Goal: Find specific page/section: Find specific page/section

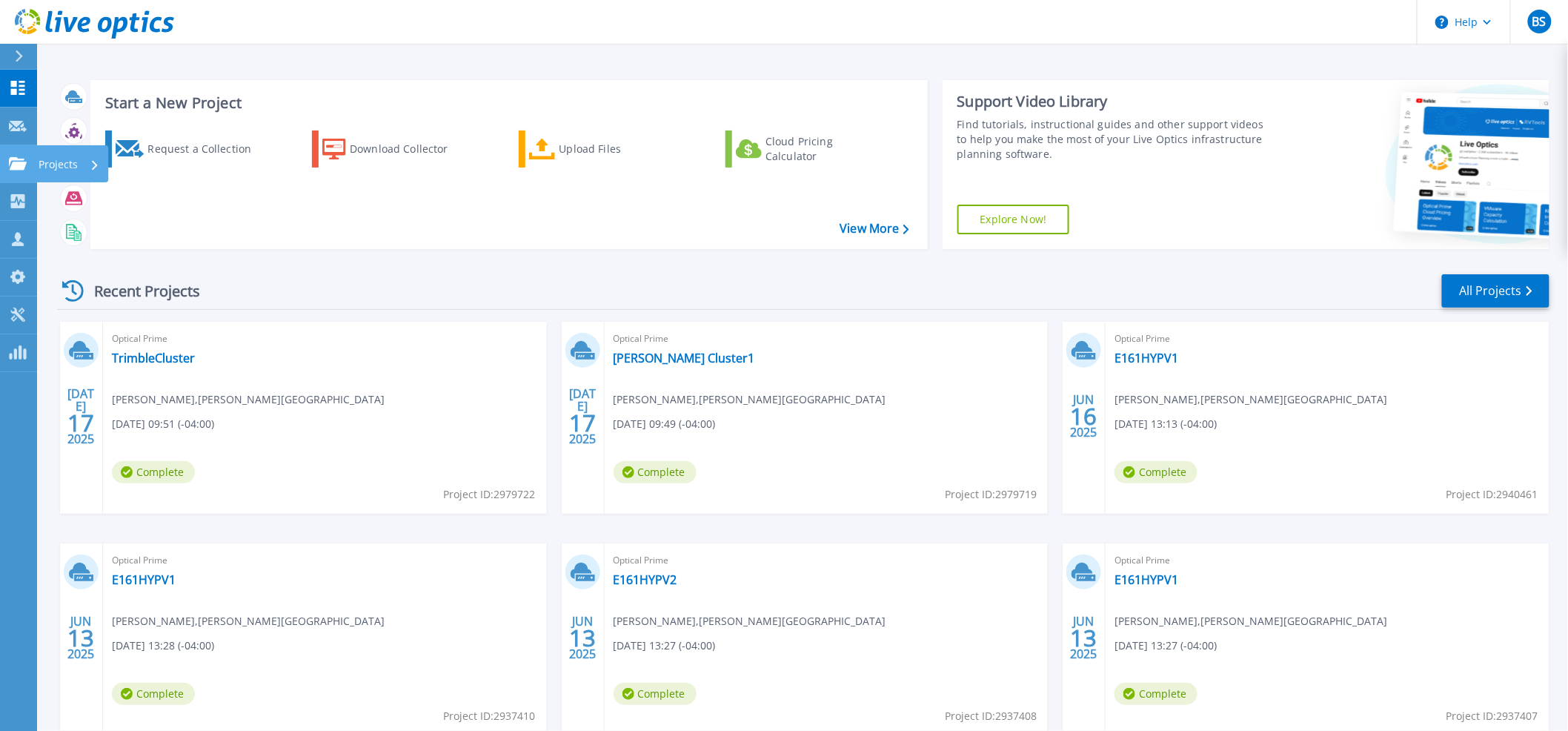
click at [17, 161] on icon at bounding box center [17, 163] width 17 height 12
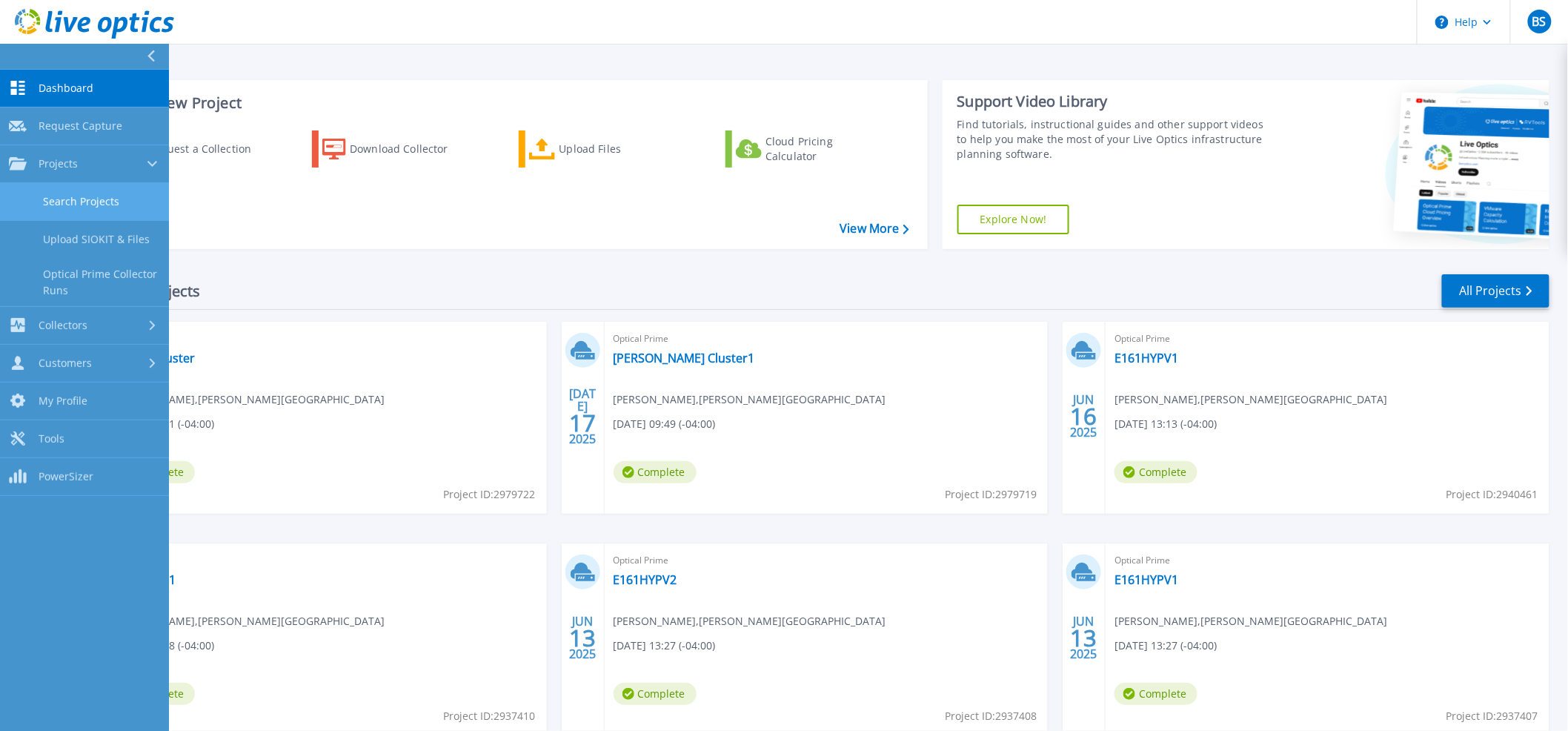
click at [52, 214] on link "Search Projects" at bounding box center [84, 202] width 169 height 38
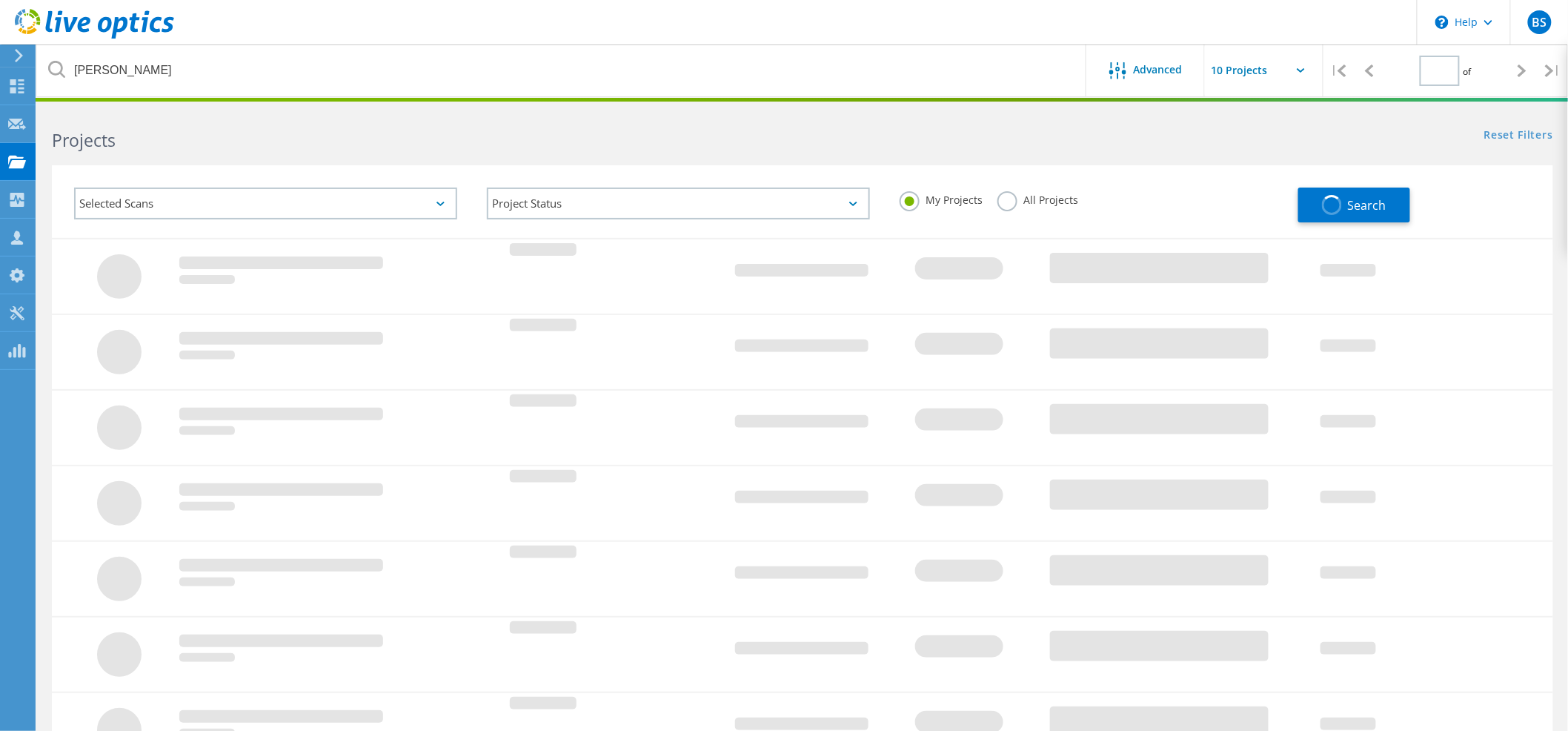
type input "1"
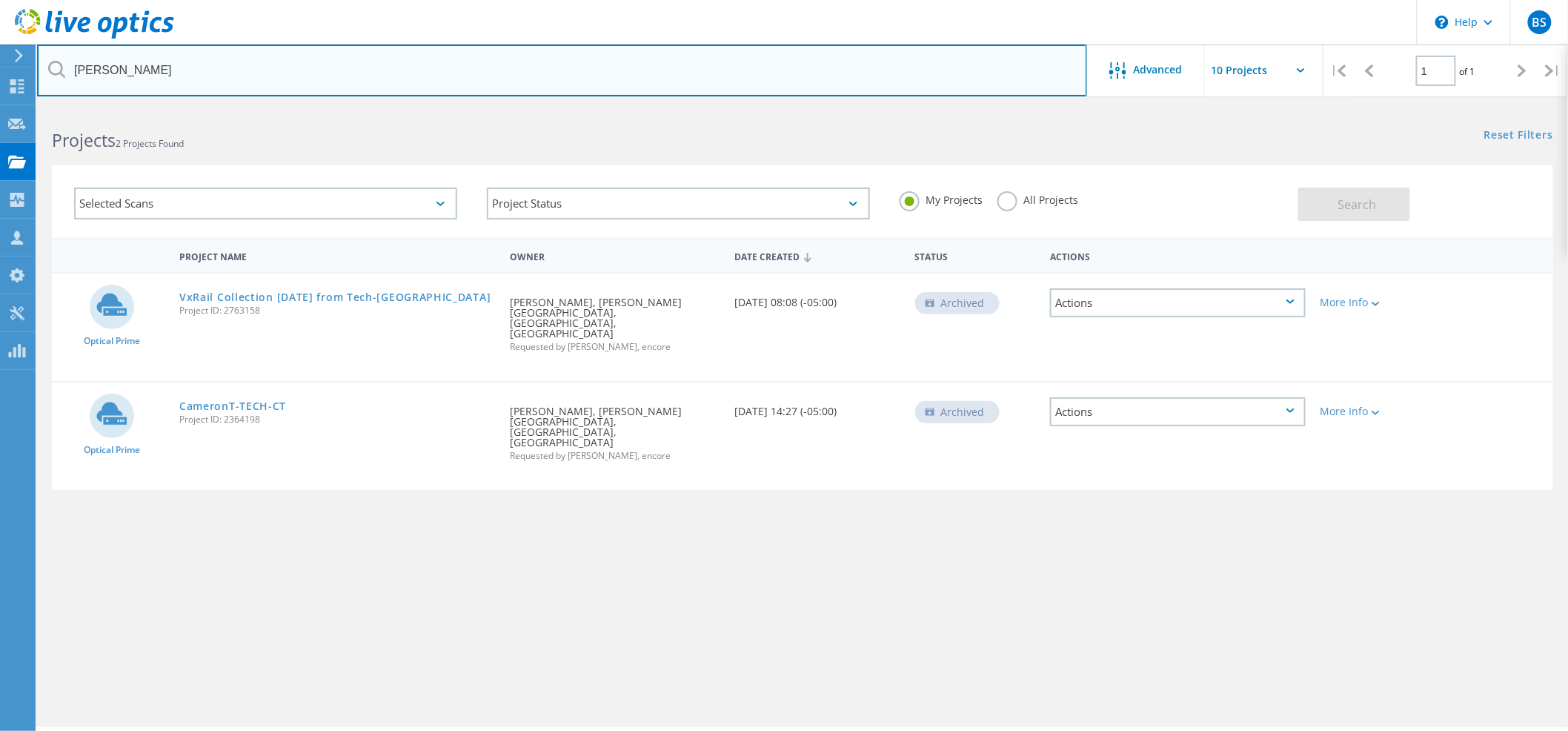
click at [116, 75] on input "boone" at bounding box center [562, 70] width 1051 height 52
type input "campbell"
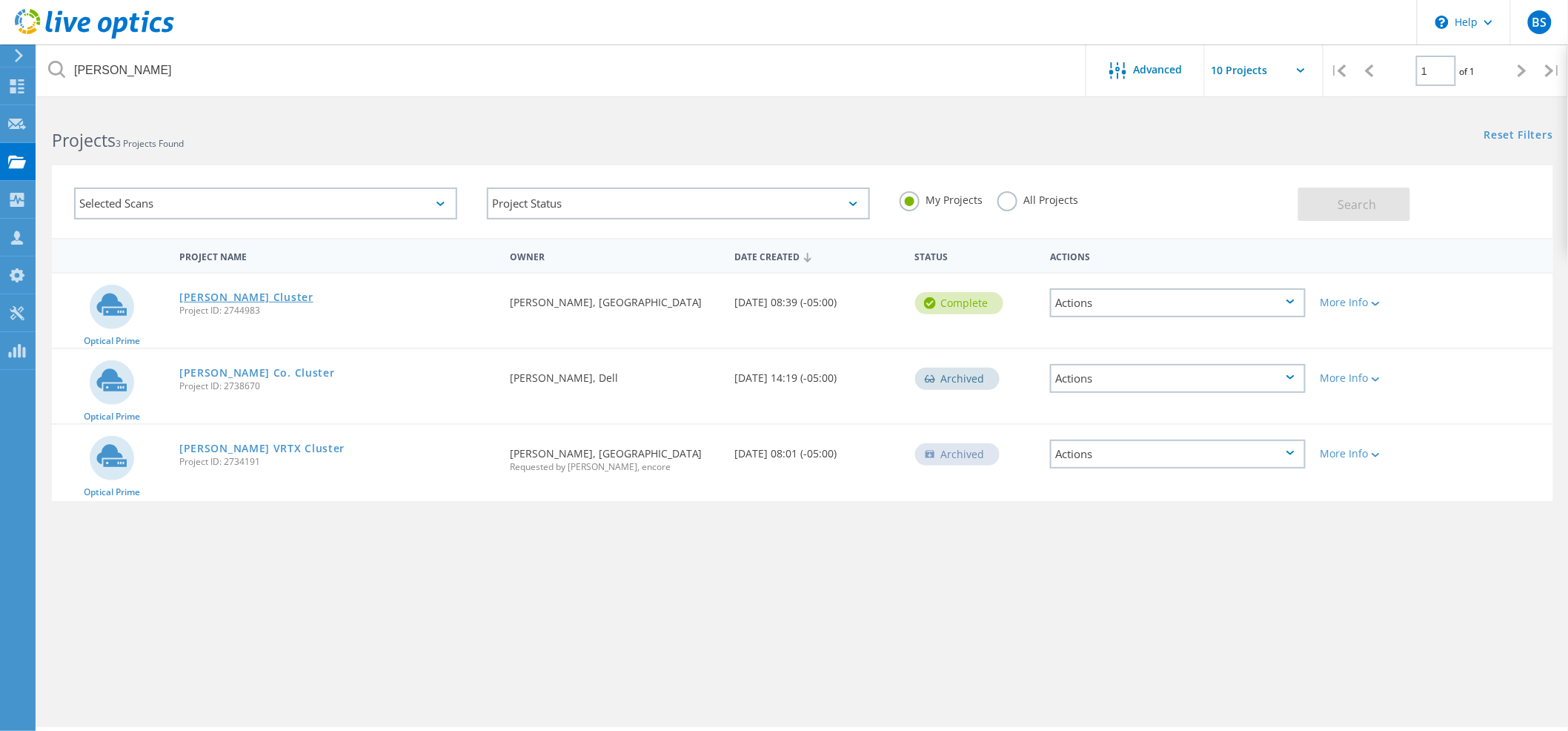
click at [228, 299] on link "[PERSON_NAME] Cluster" at bounding box center [247, 297] width 134 height 11
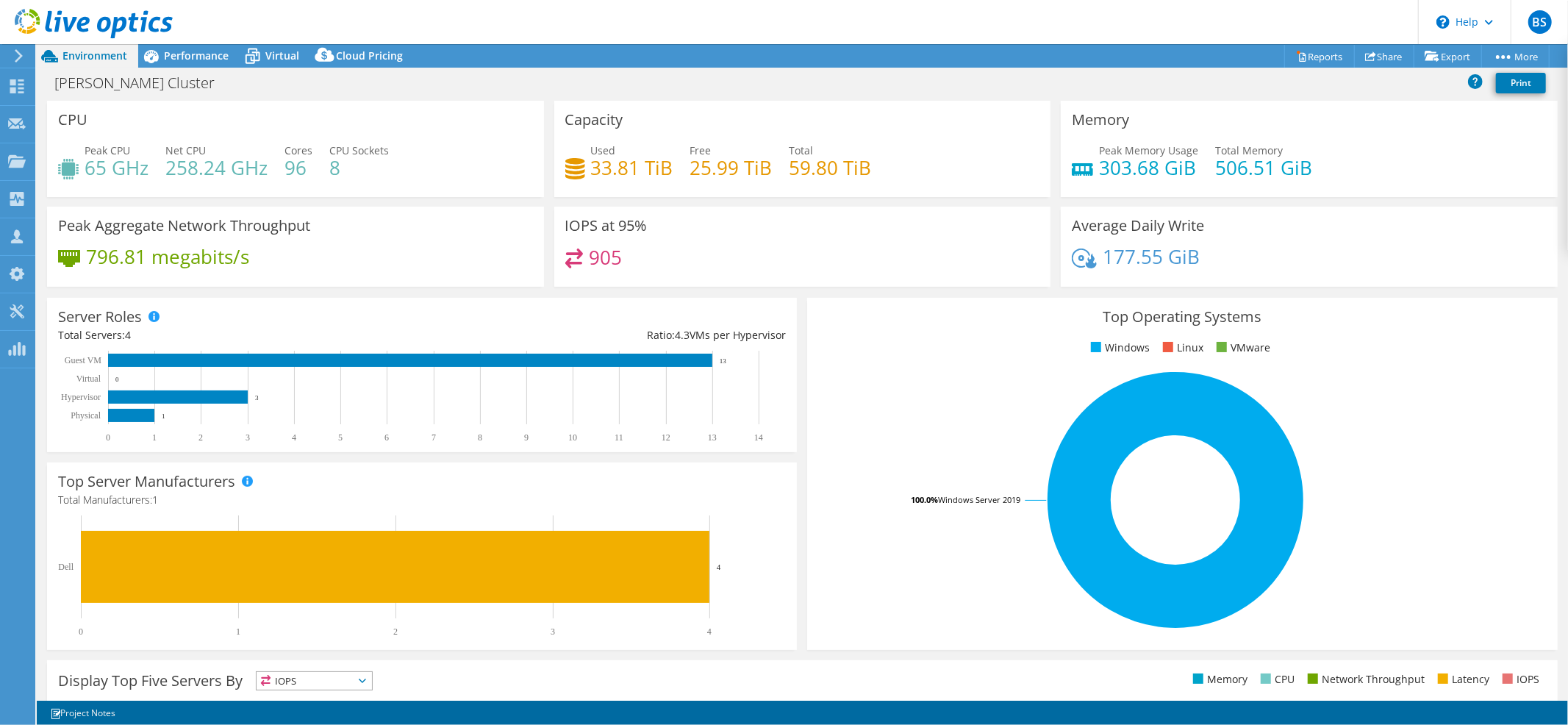
click at [300, 259] on div "796.81 megabits/s" at bounding box center [296, 264] width 475 height 31
click at [184, 52] on span "Performance" at bounding box center [196, 55] width 65 height 14
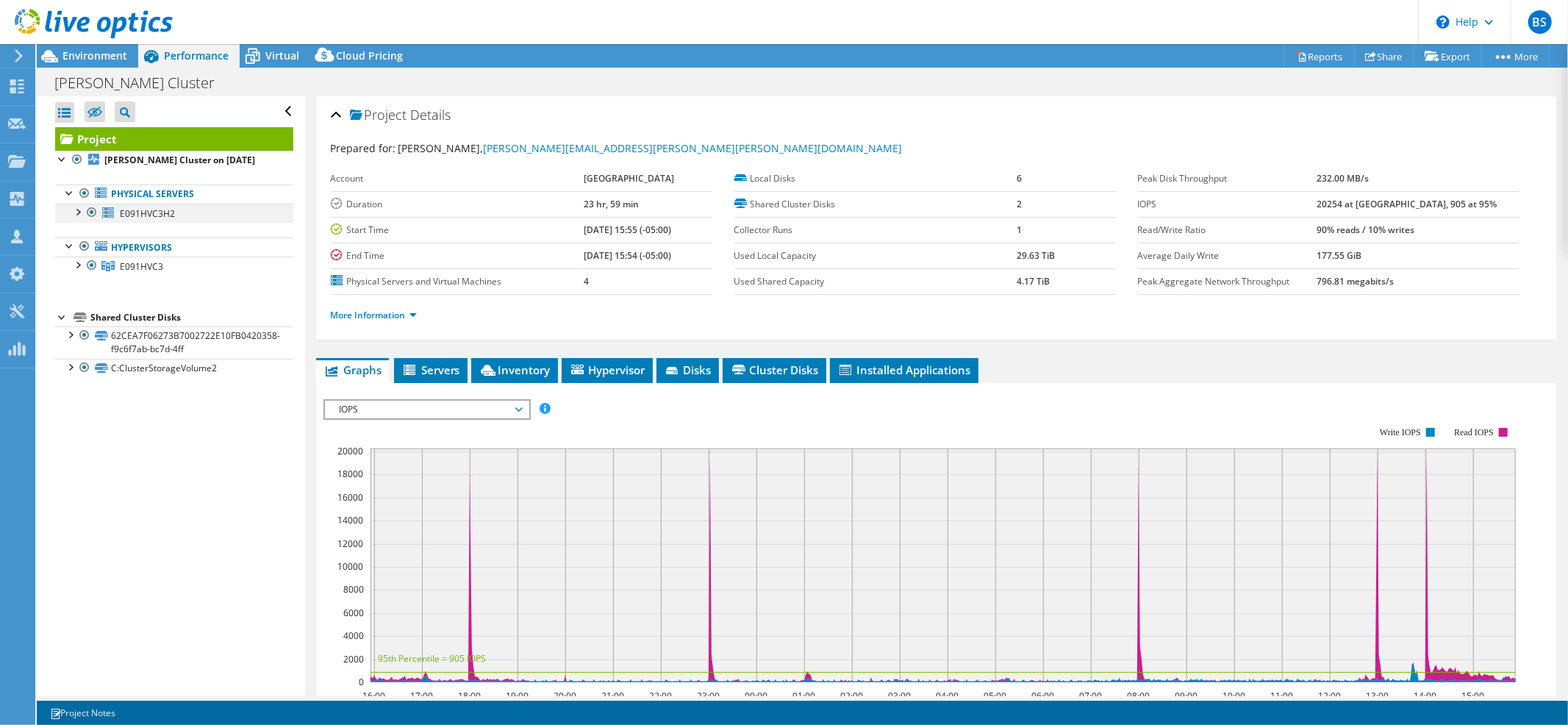
click at [80, 208] on div at bounding box center [77, 211] width 15 height 15
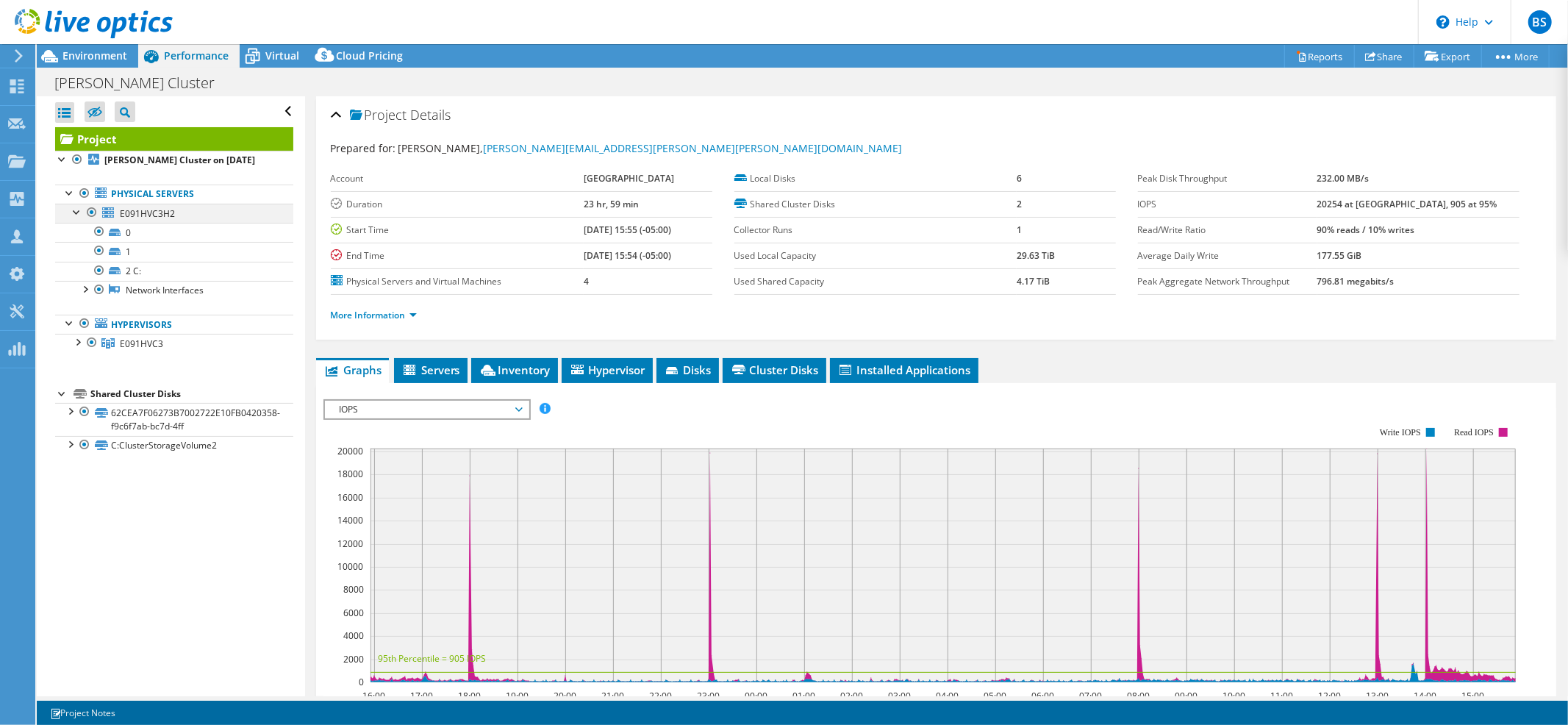
click at [80, 208] on div at bounding box center [77, 211] width 15 height 15
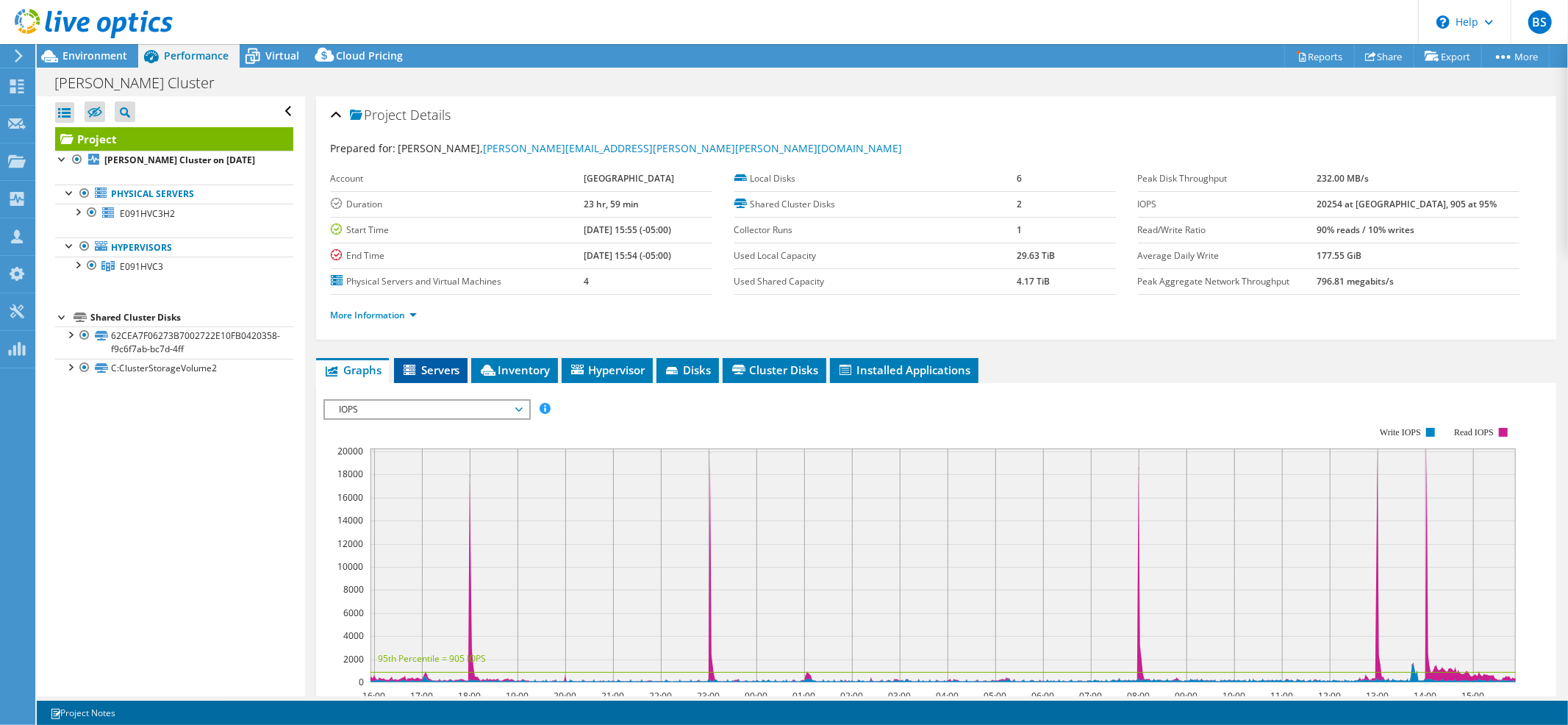
click at [420, 376] on li "Servers" at bounding box center [431, 370] width 74 height 25
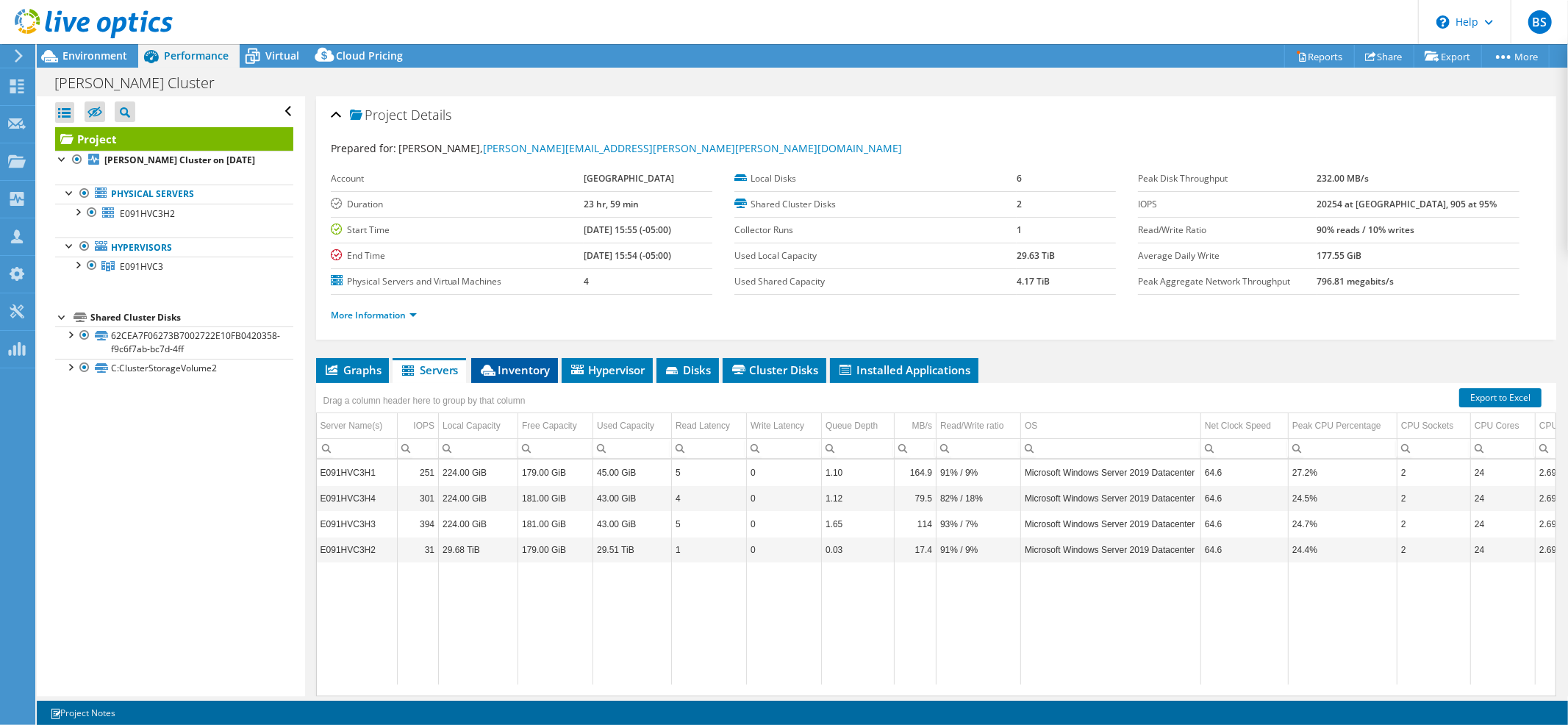
click at [509, 375] on li "Inventory" at bounding box center [515, 370] width 87 height 25
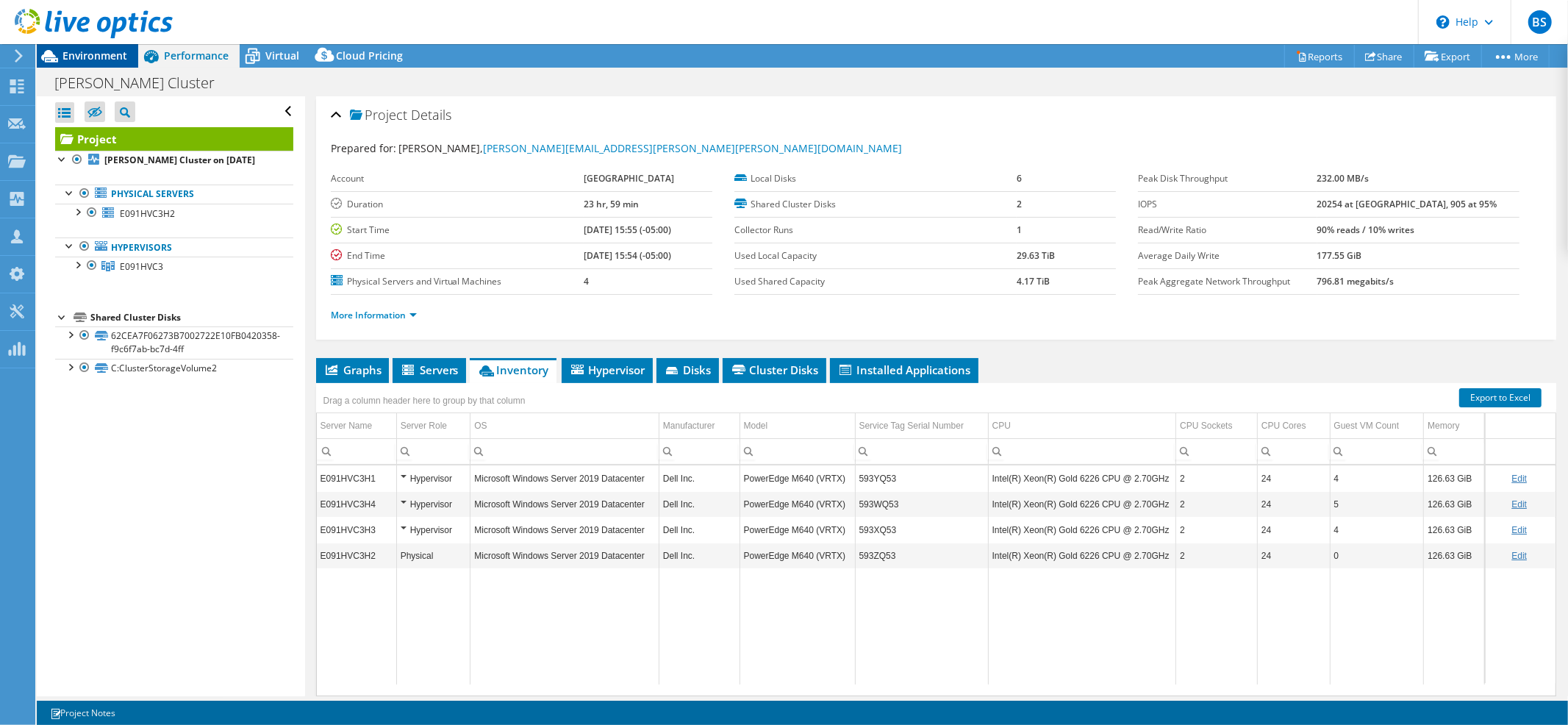
click at [116, 61] on span "Environment" at bounding box center [94, 55] width 65 height 14
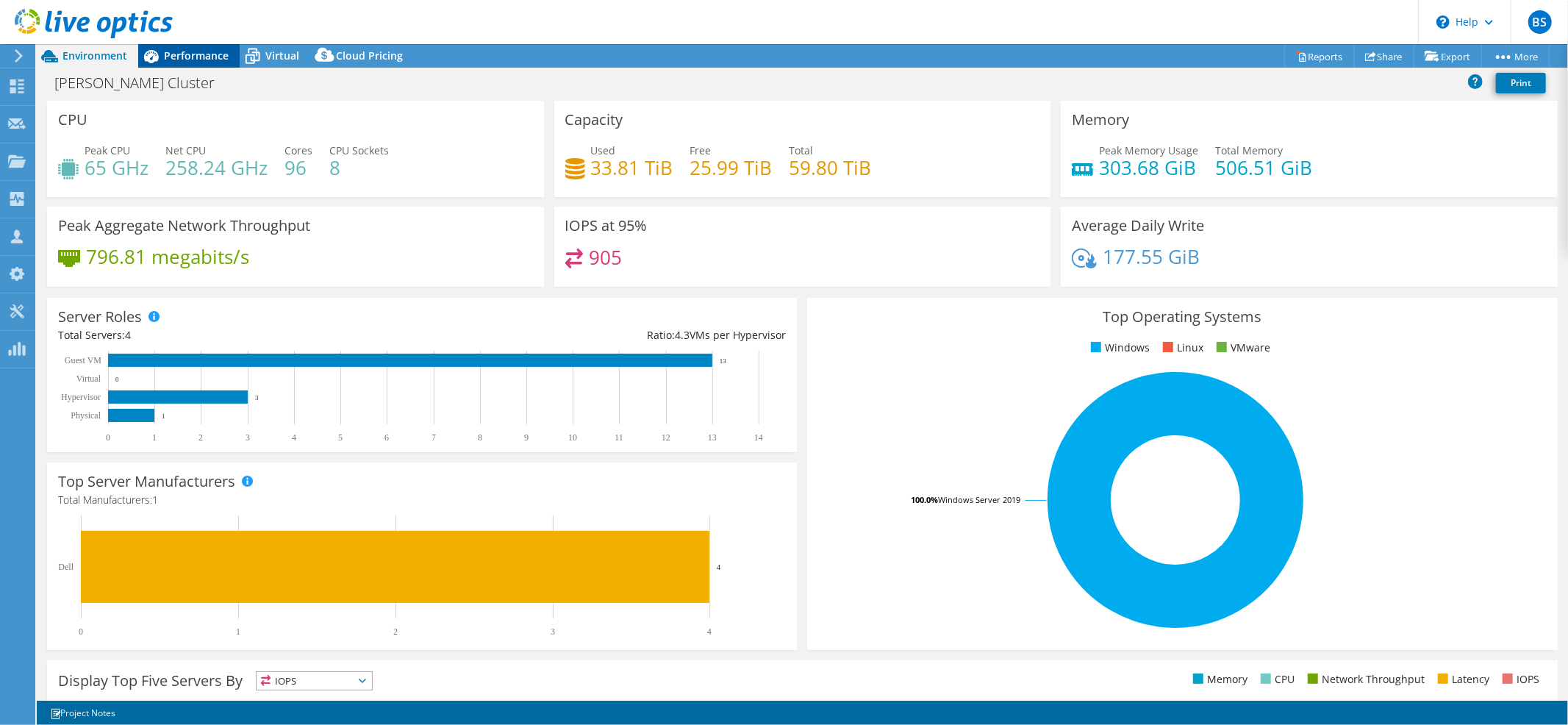
click at [170, 54] on span "Performance" at bounding box center [196, 55] width 65 height 14
